Goal: Information Seeking & Learning: Learn about a topic

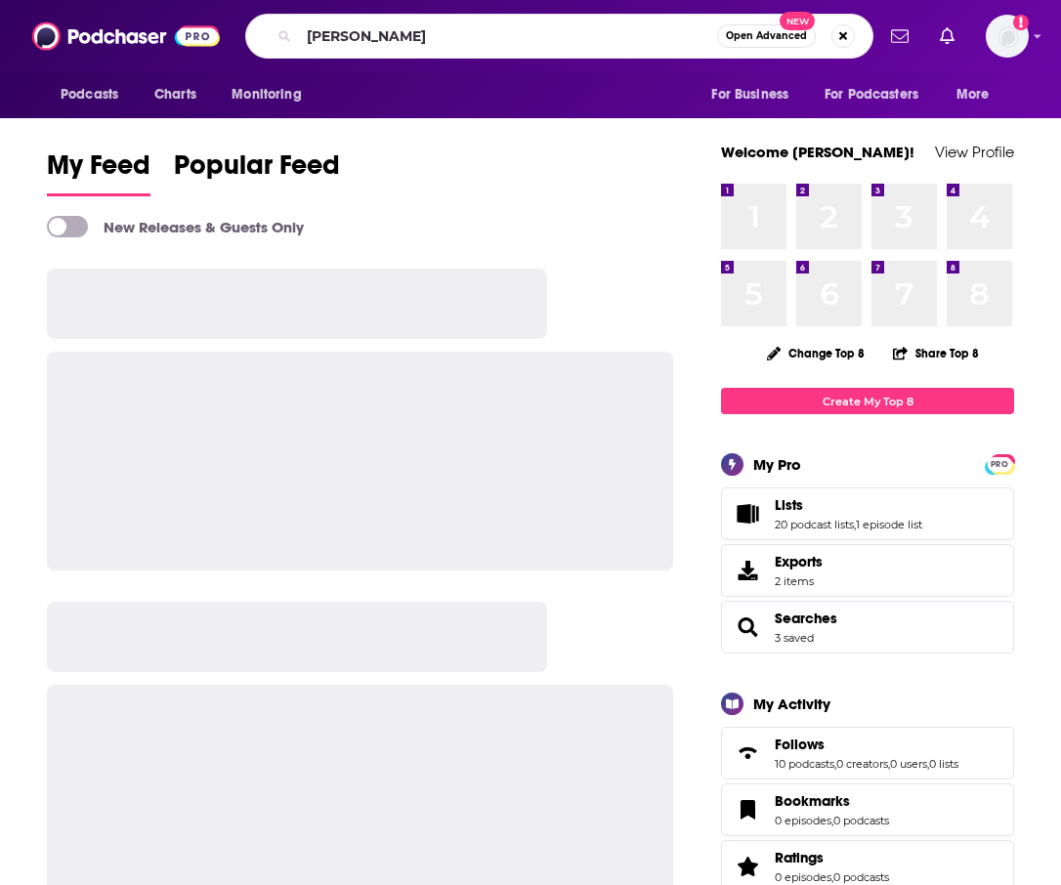
type input "[PERSON_NAME]"
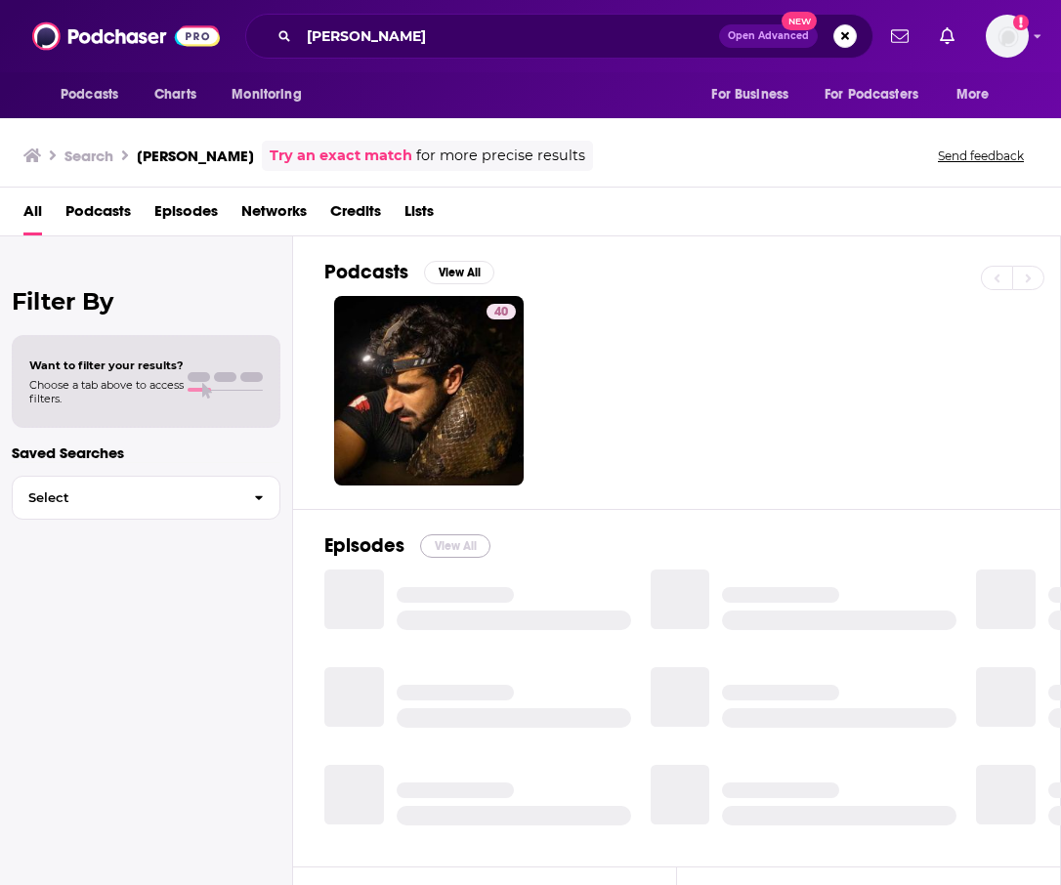
click at [442, 546] on button "View All" at bounding box center [455, 545] width 70 height 23
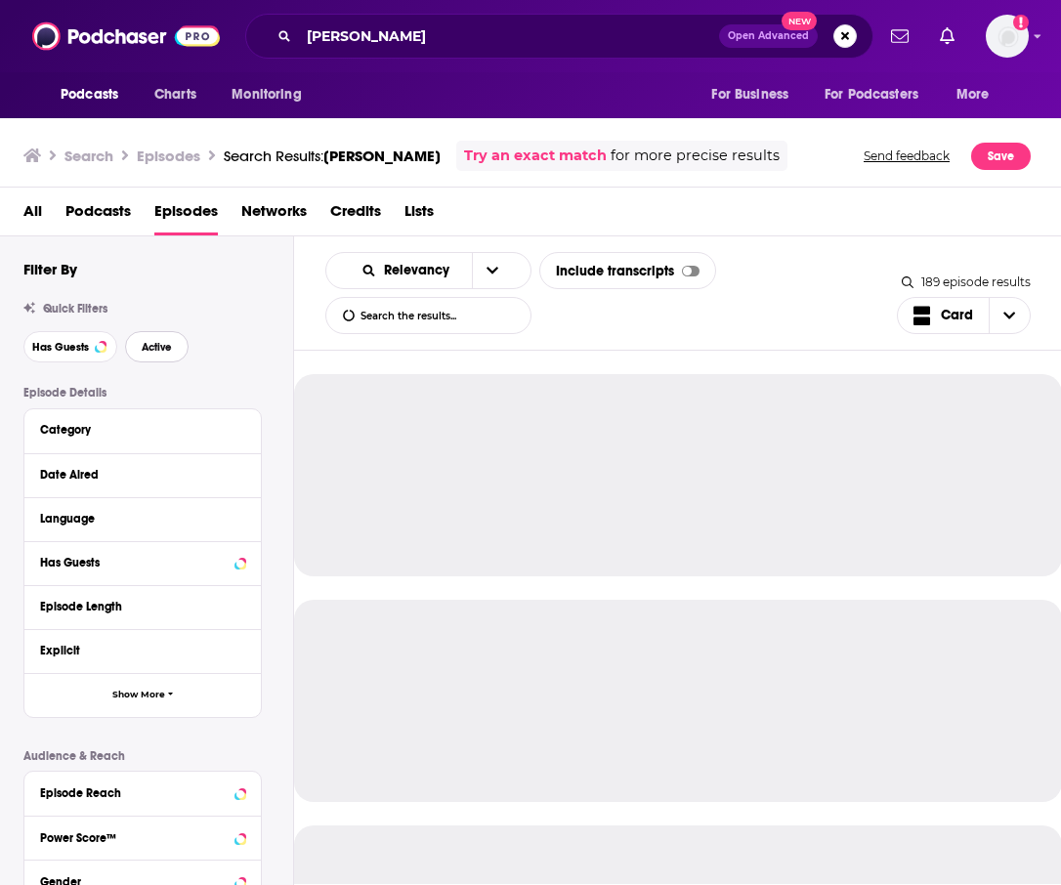
click at [179, 342] on button "Active" at bounding box center [156, 346] width 63 height 31
click at [105, 347] on button "Has Guests" at bounding box center [70, 346] width 94 height 31
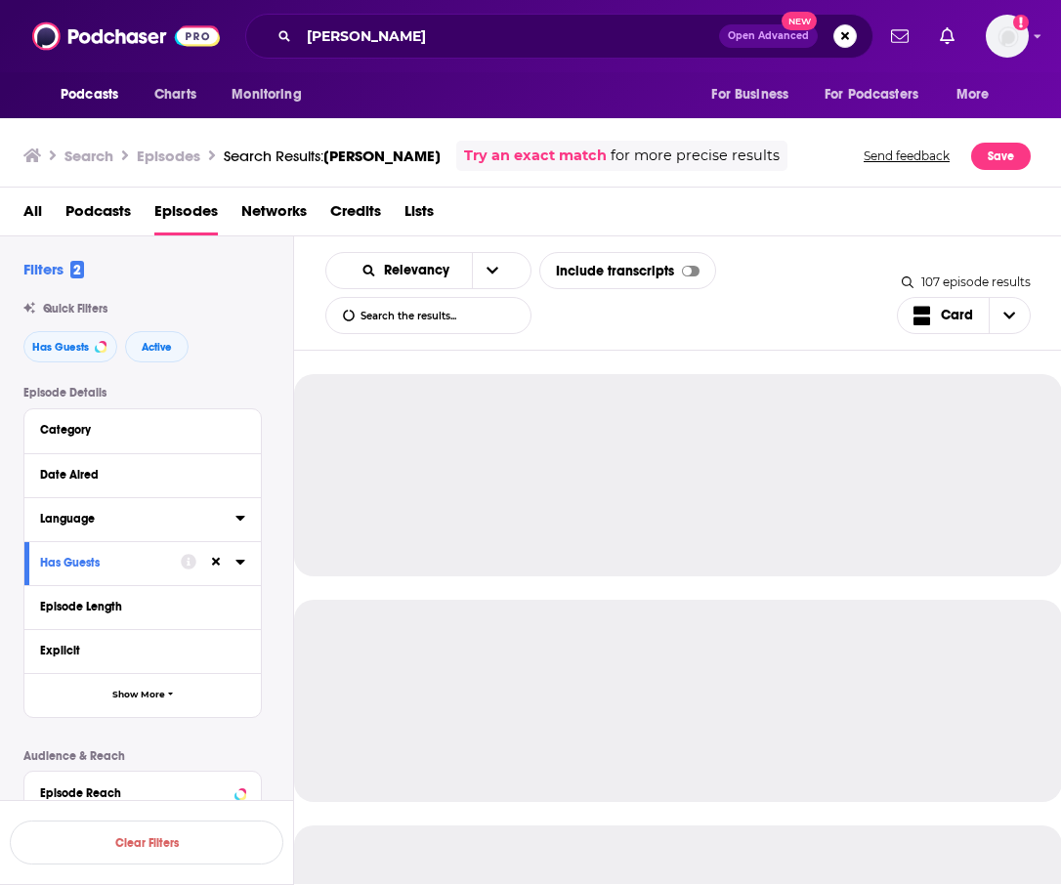
click at [111, 521] on div "Language" at bounding box center [131, 519] width 183 height 14
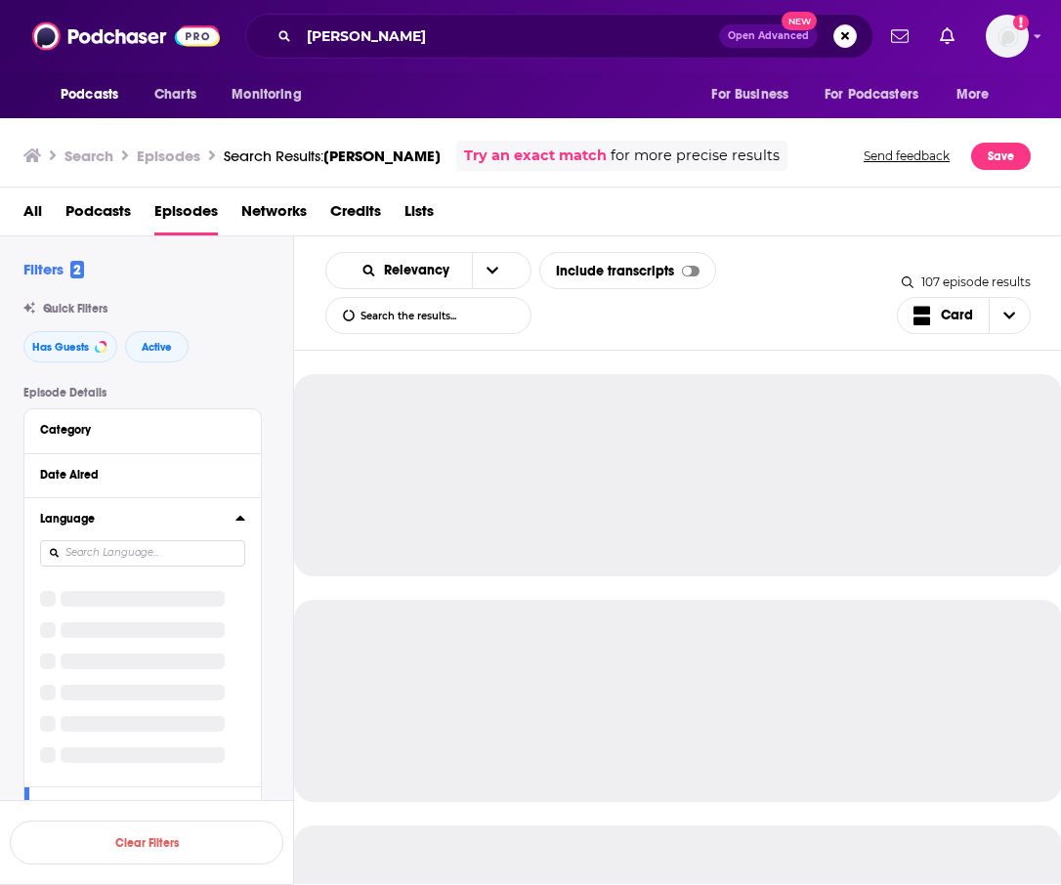
click at [111, 604] on div "Language" at bounding box center [142, 641] width 236 height 289
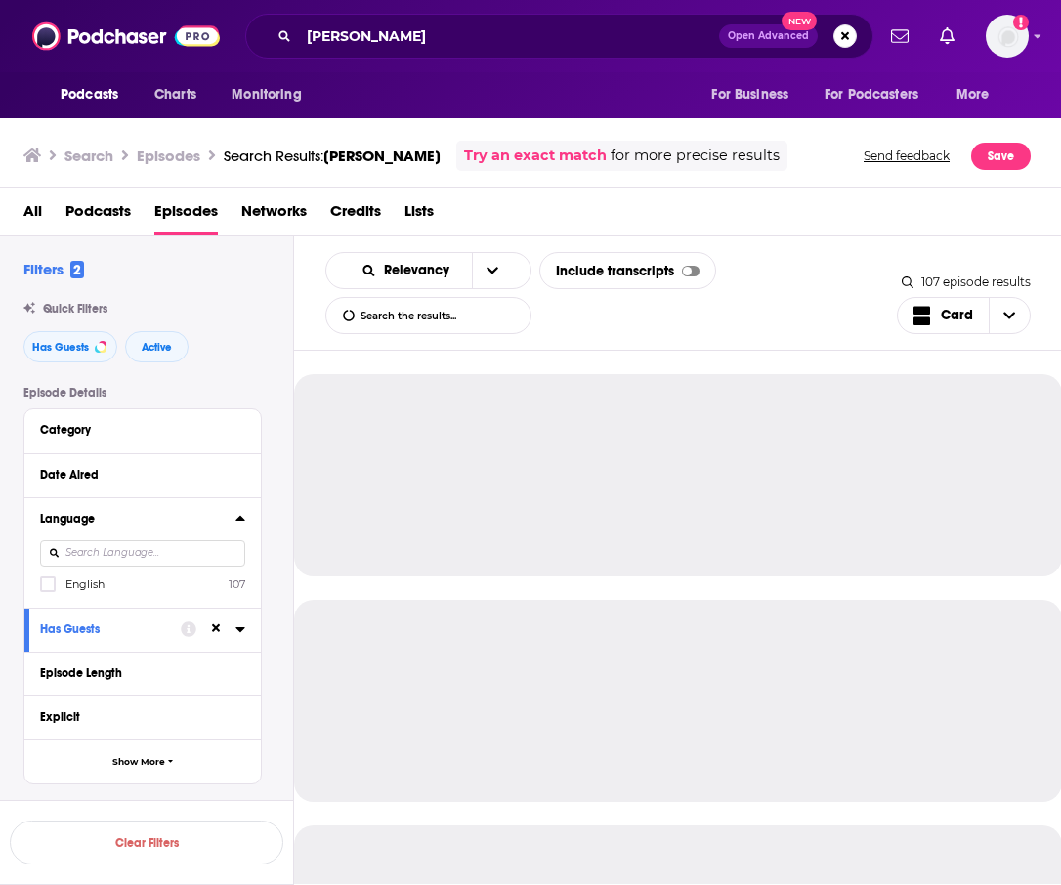
click at [108, 587] on label "English 107" at bounding box center [142, 583] width 205 height 17
click at [48, 590] on input "multiSelectOption-en-0" at bounding box center [48, 590] width 0 height 0
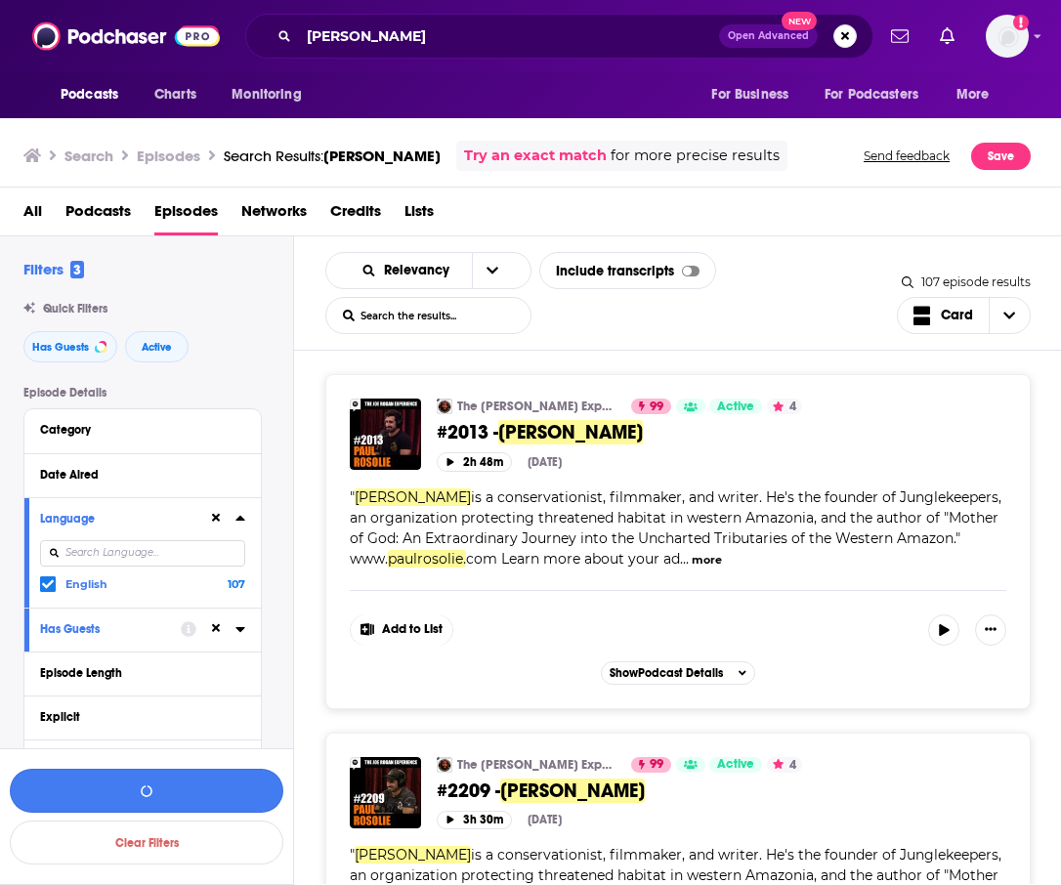
click at [153, 788] on button "button" at bounding box center [146, 791] width 273 height 44
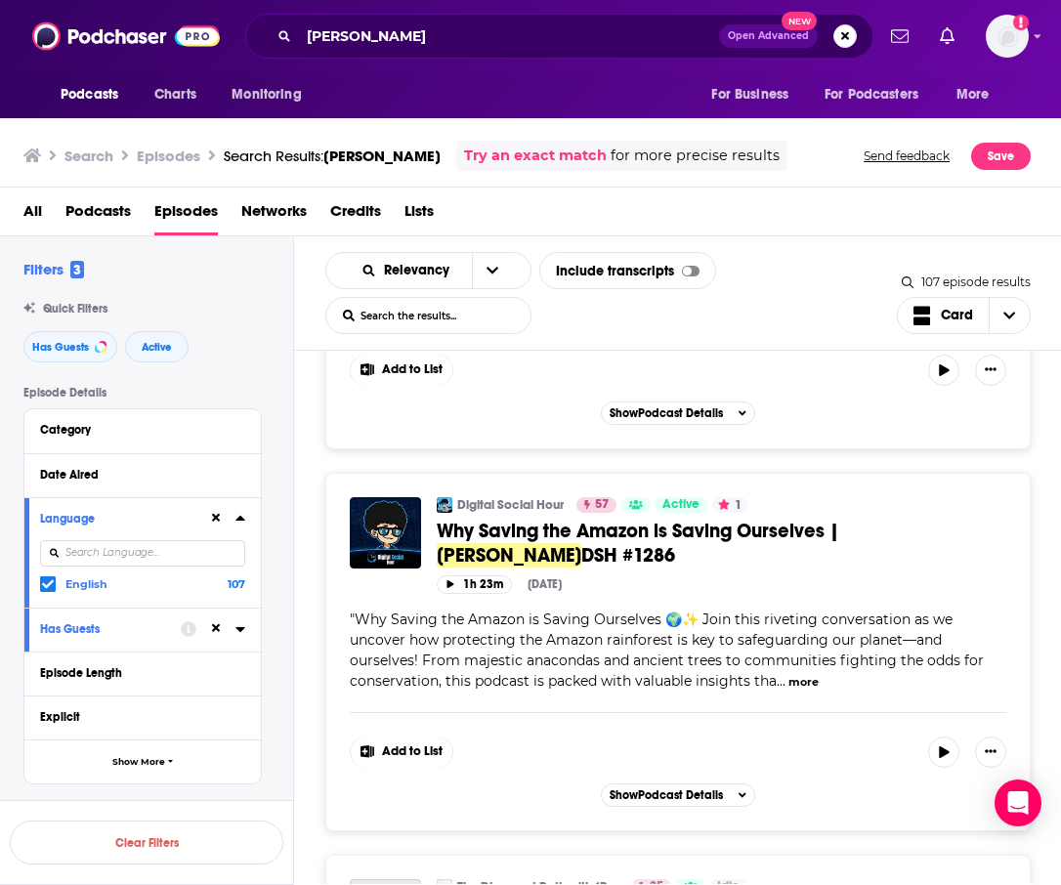
scroll to position [4337, 0]
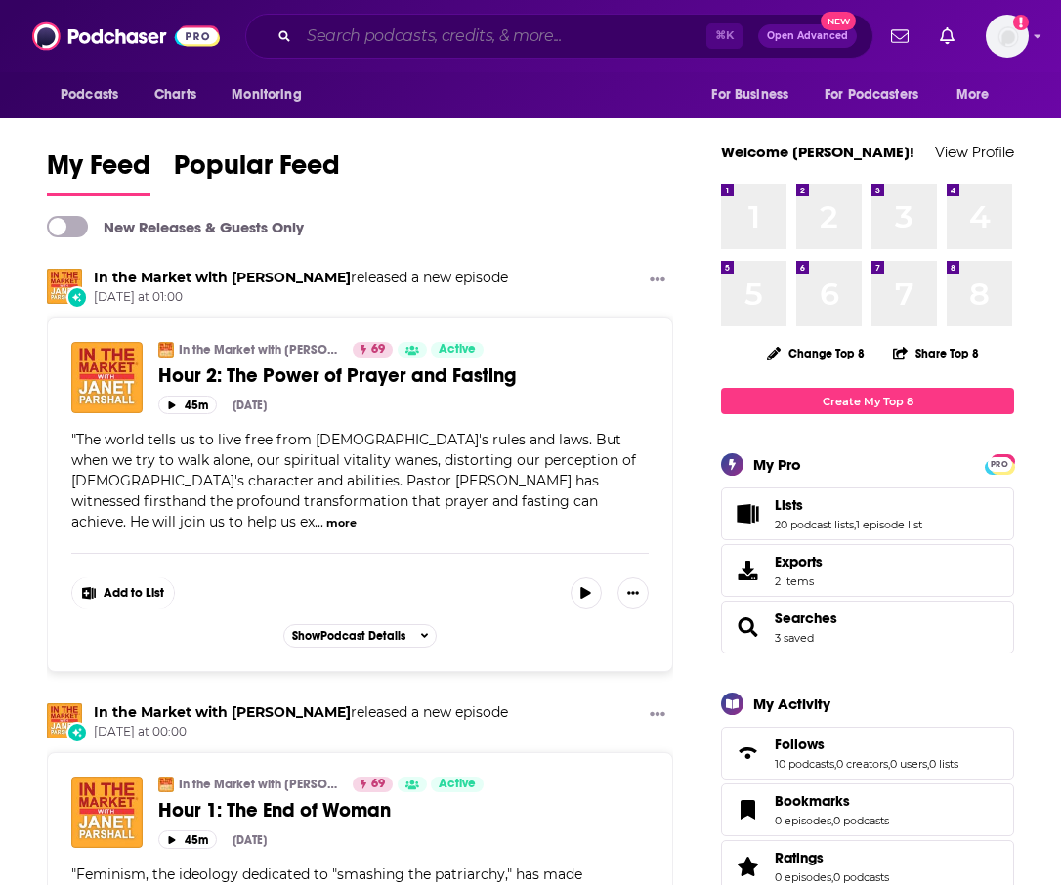
click at [441, 34] on input "Search podcasts, credits, & more..." at bounding box center [502, 36] width 407 height 31
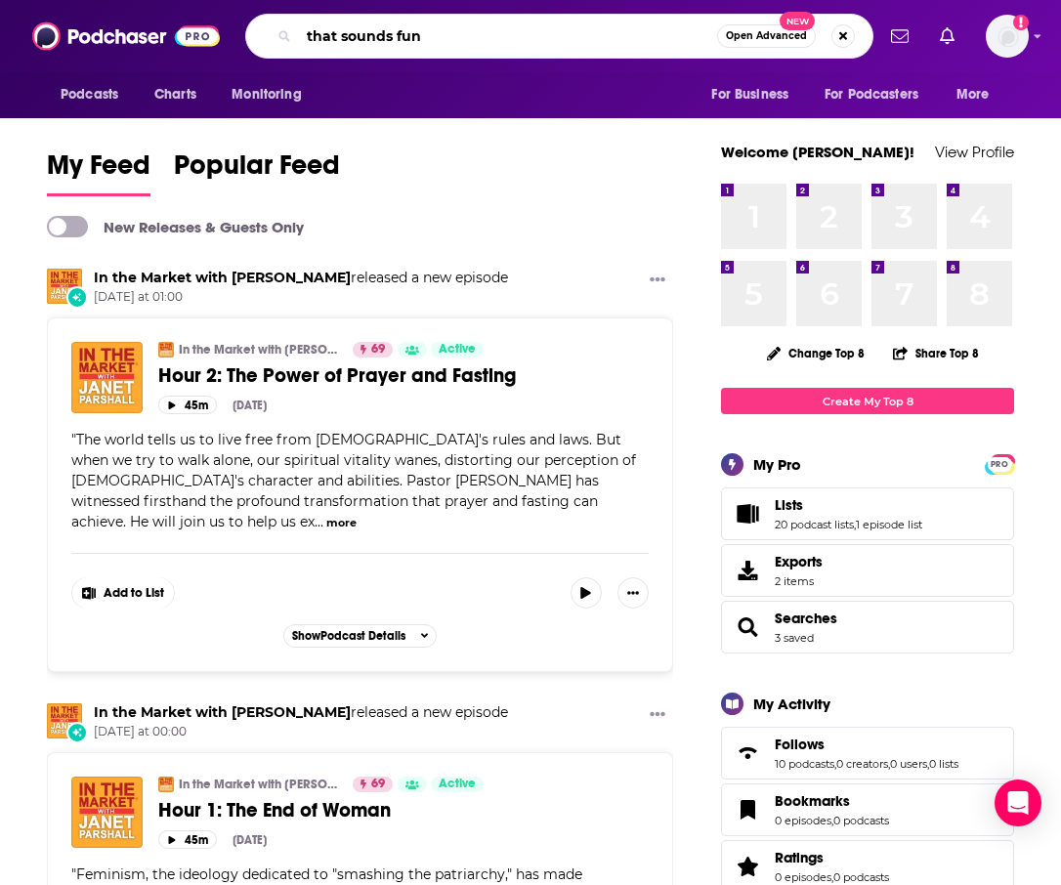
type input "that sounds fun"
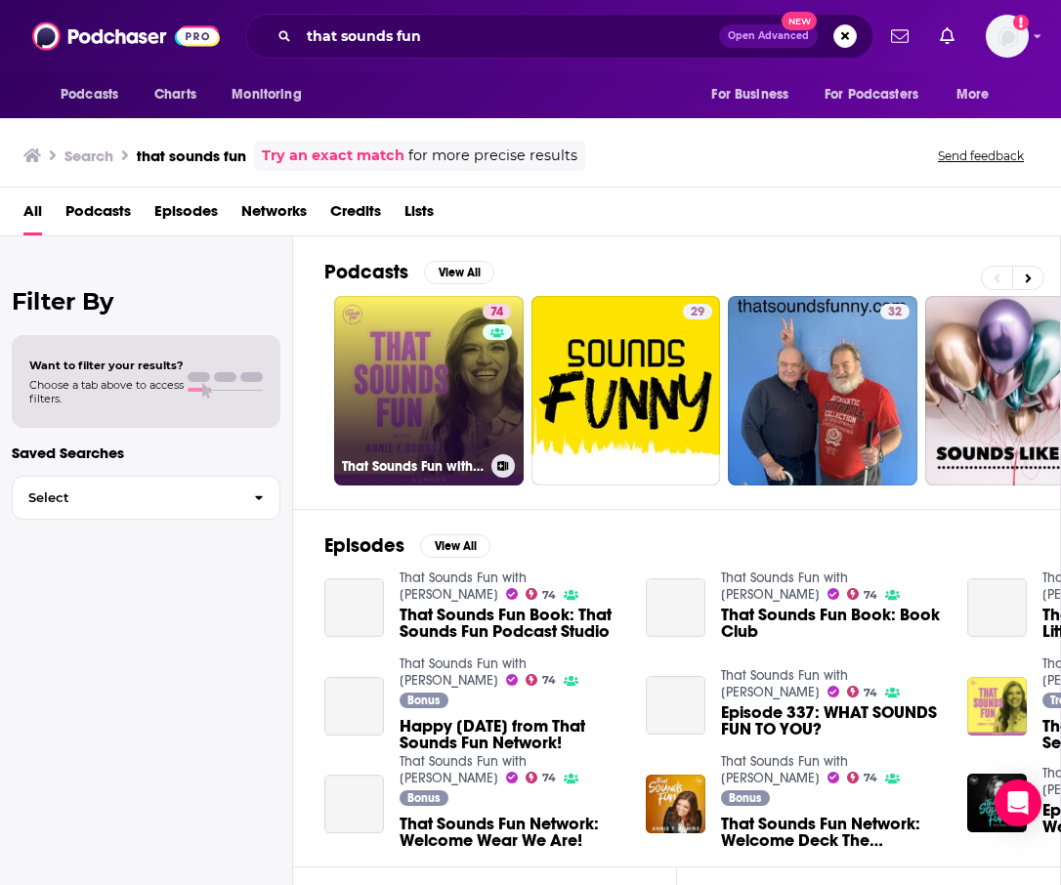
click at [472, 408] on link "74 That Sounds Fun with Annie F. Downs" at bounding box center [428, 390] width 189 height 189
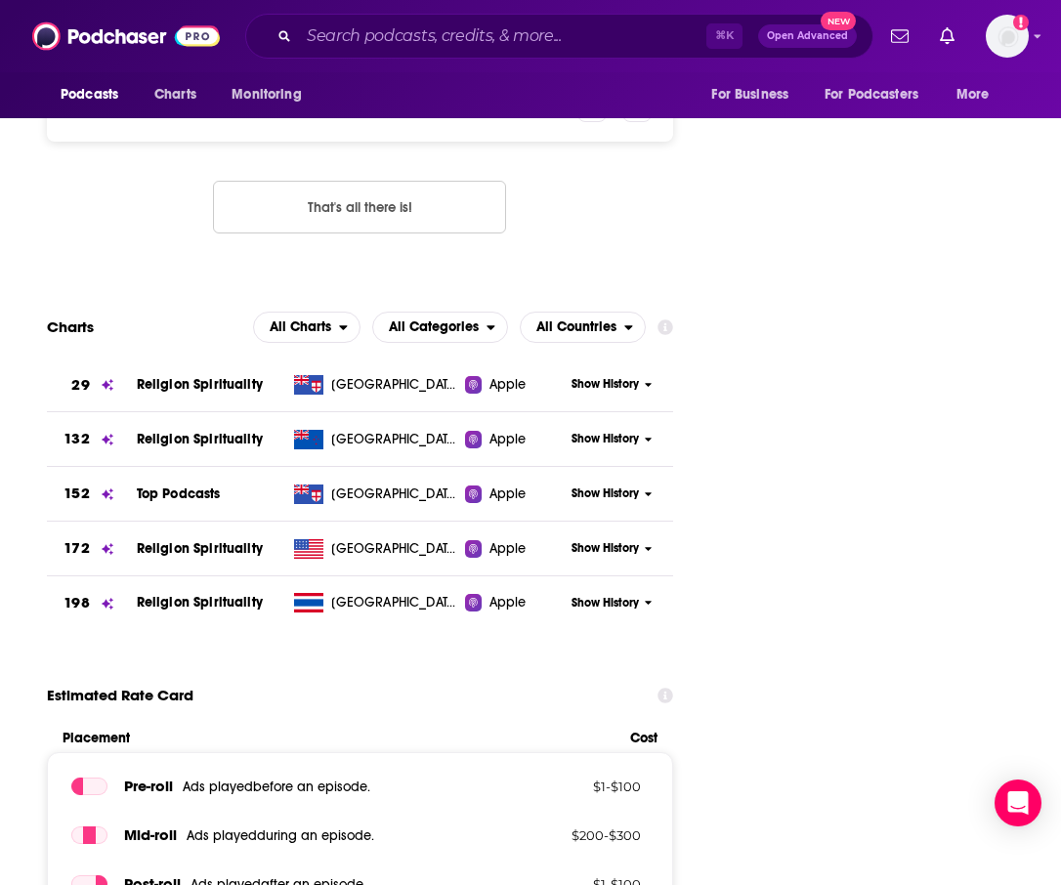
scroll to position [2347, 0]
